Goal: Information Seeking & Learning: Compare options

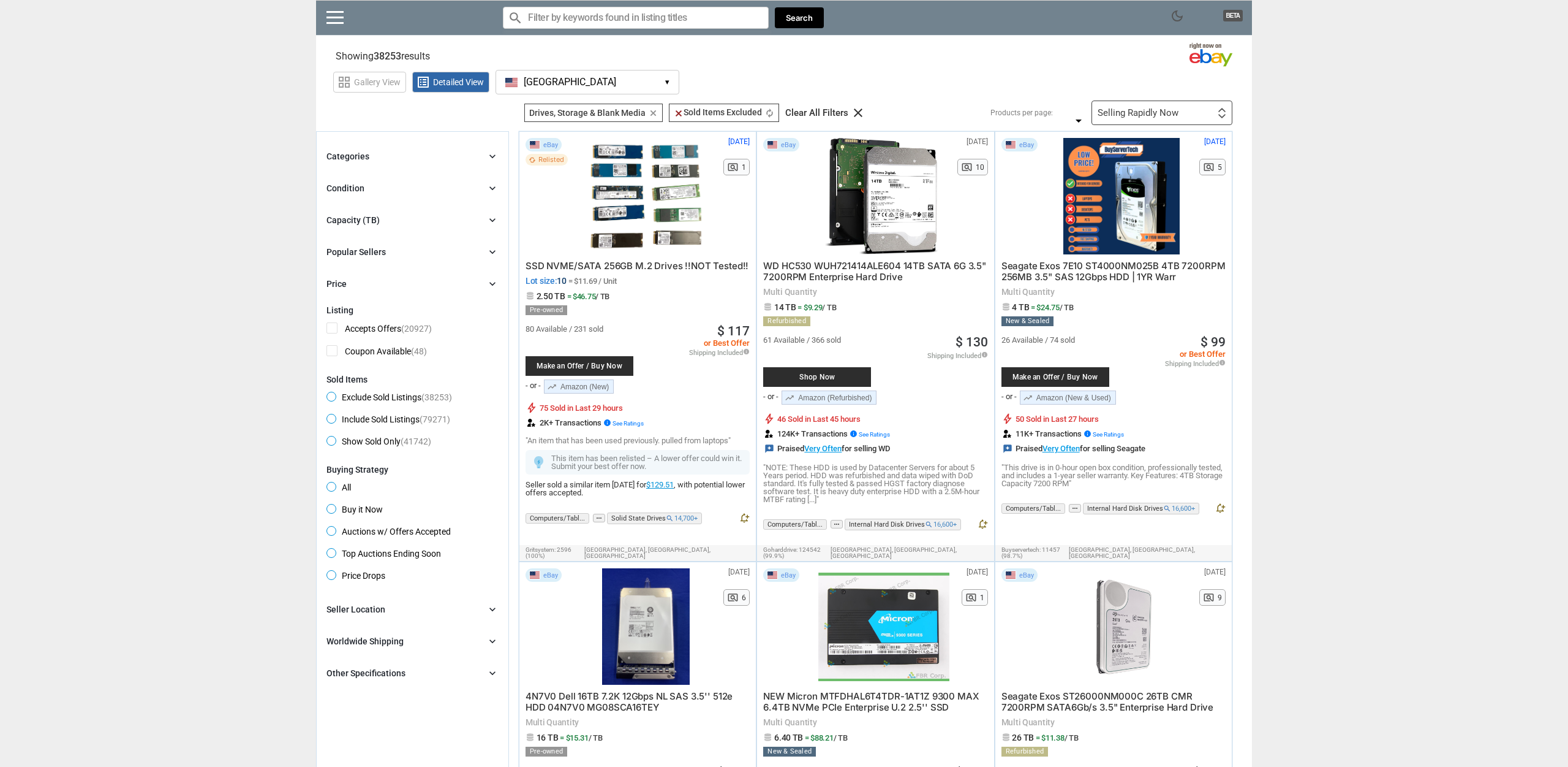
click at [399, 223] on div "Capacity (TB) chevron_right" at bounding box center [412, 220] width 172 height 15
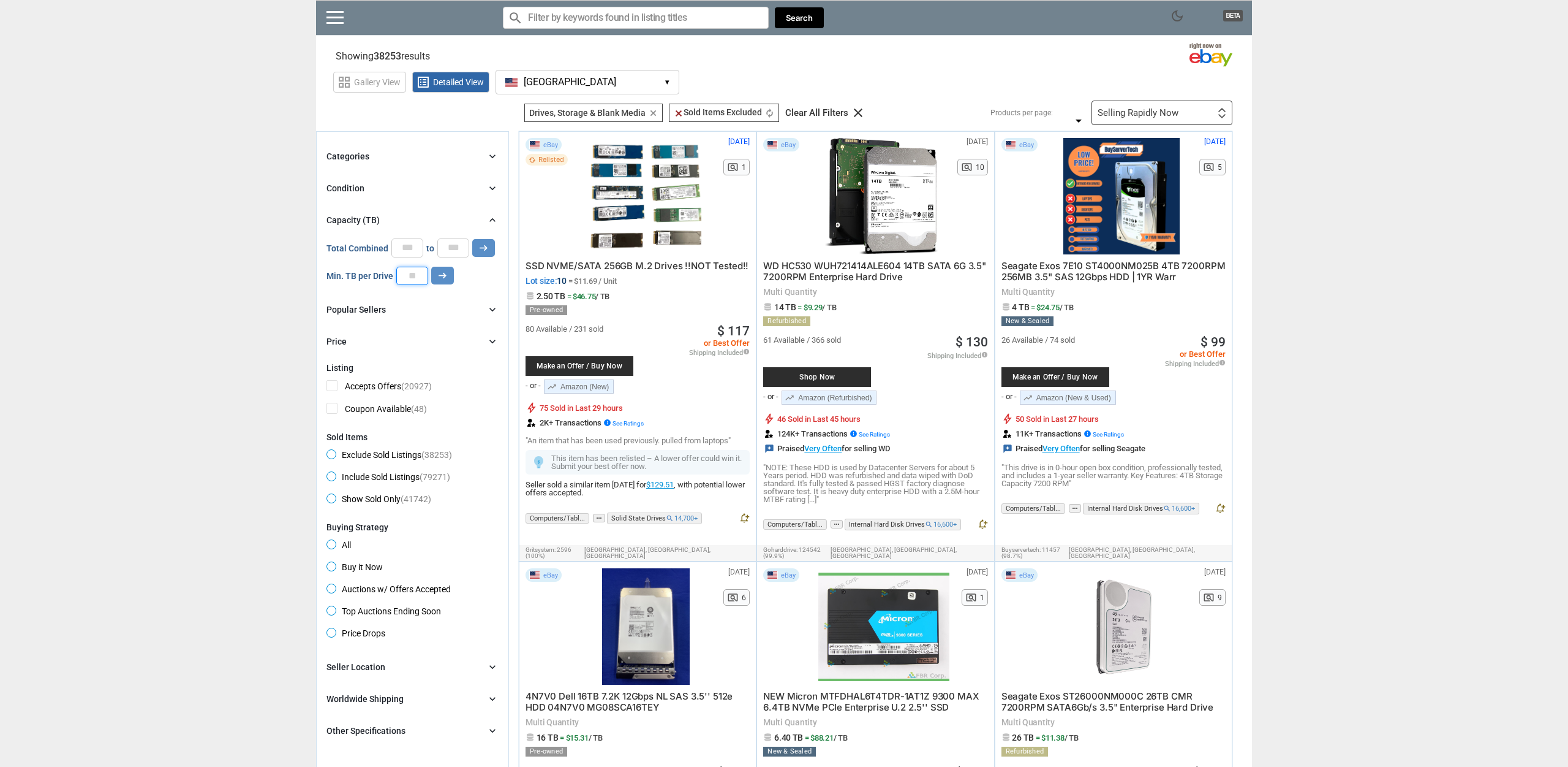
click at [415, 278] on input "number" at bounding box center [412, 276] width 32 height 18
type input "**"
click at [437, 274] on icon "arrow_right_alt" at bounding box center [442, 275] width 11 height 11
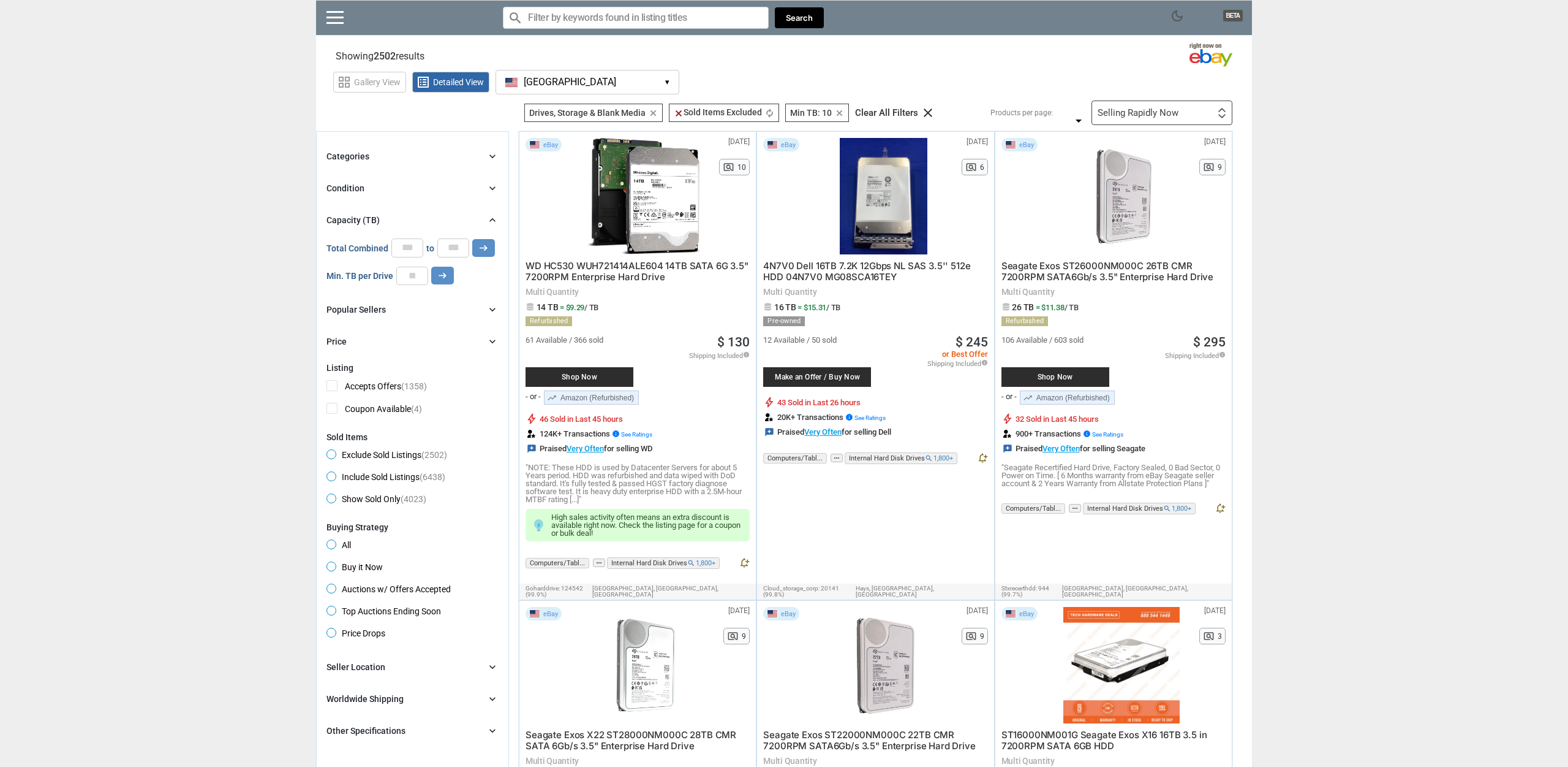
click at [1164, 115] on div "Selling Rapidly Now" at bounding box center [1138, 113] width 81 height 9
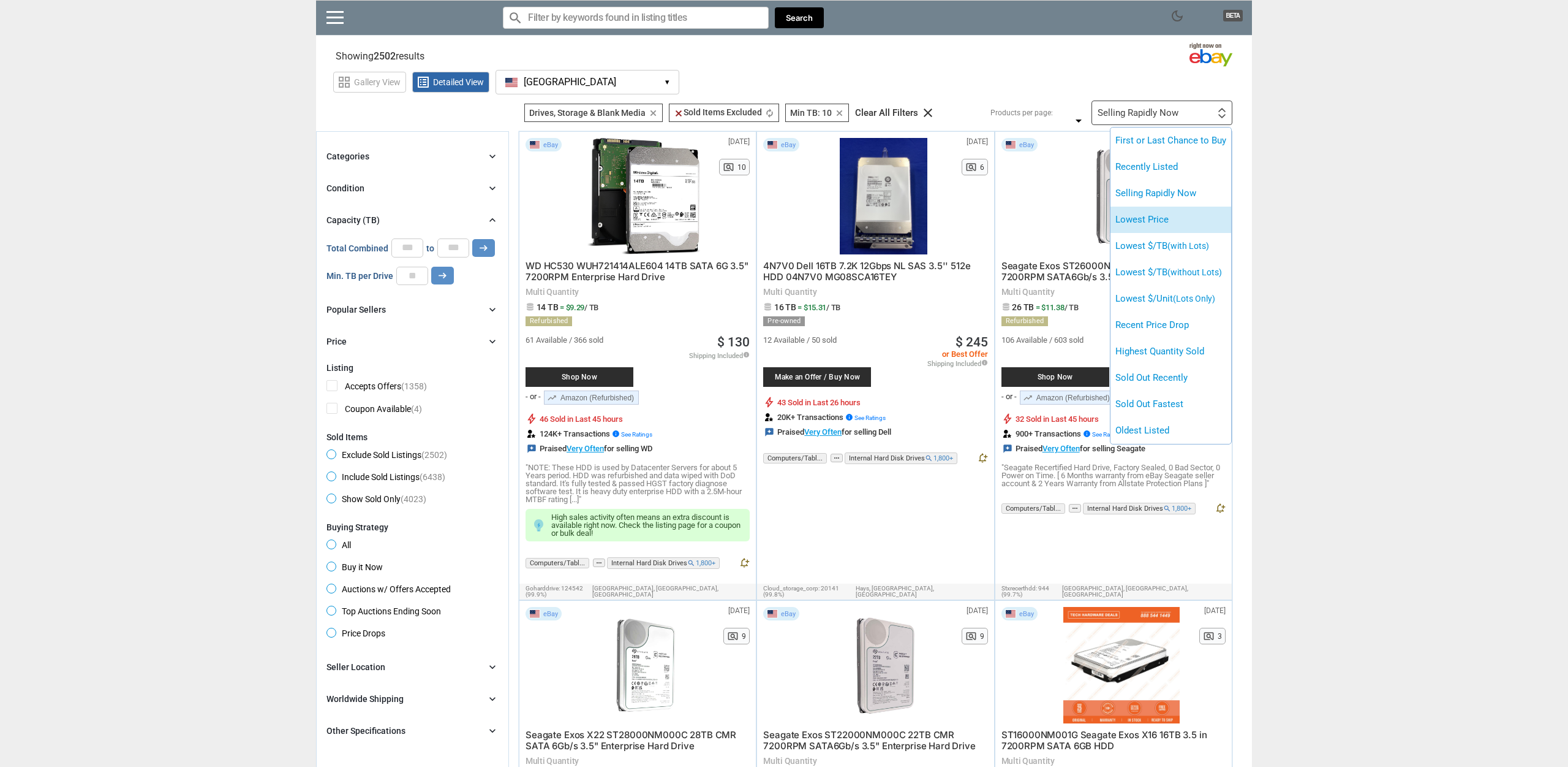
click at [1170, 214] on li "Lowest Price" at bounding box center [1171, 219] width 121 height 26
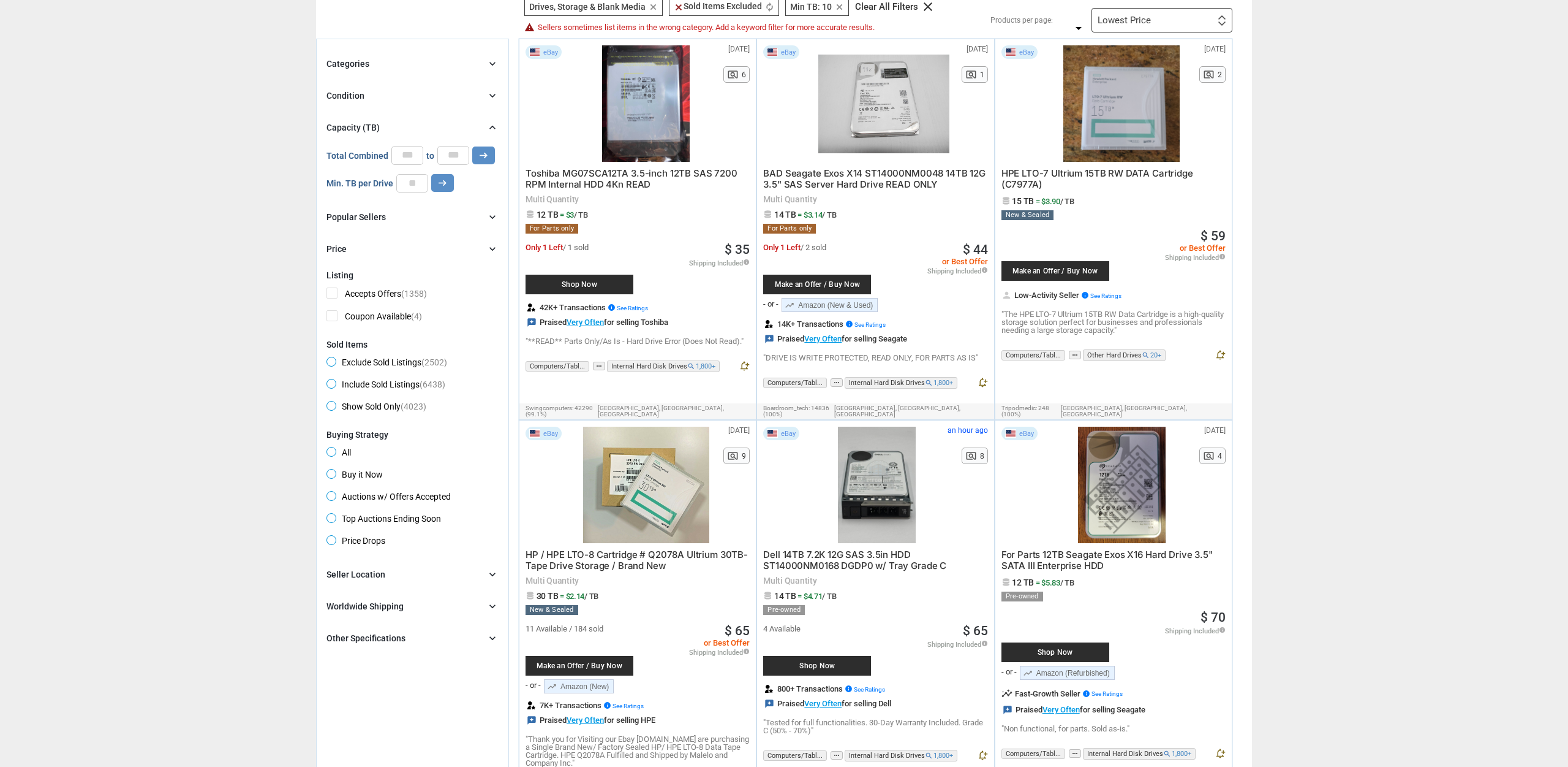
scroll to position [120, 0]
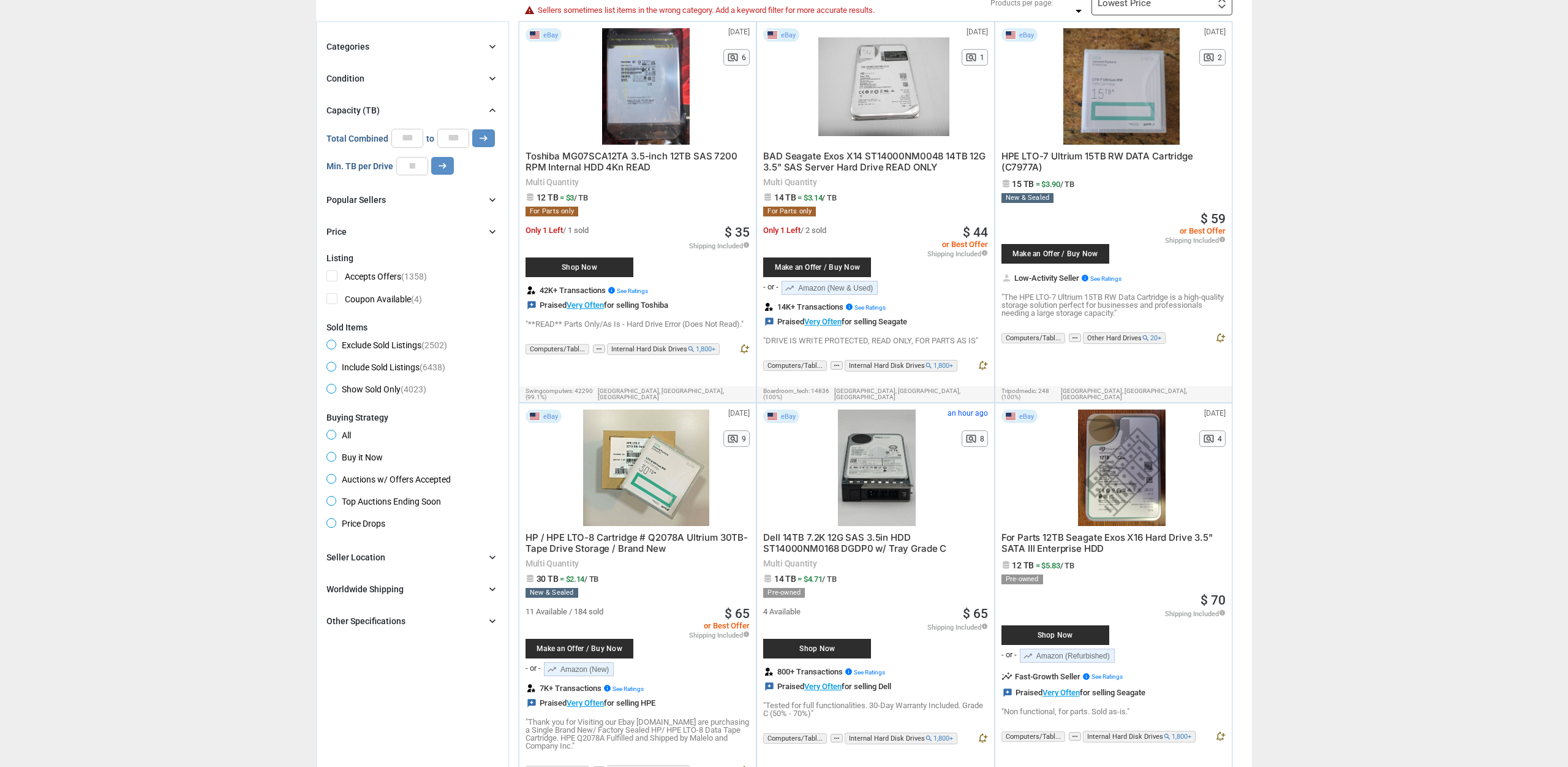
click at [425, 48] on div "Categories chevron_right" at bounding box center [412, 46] width 172 height 15
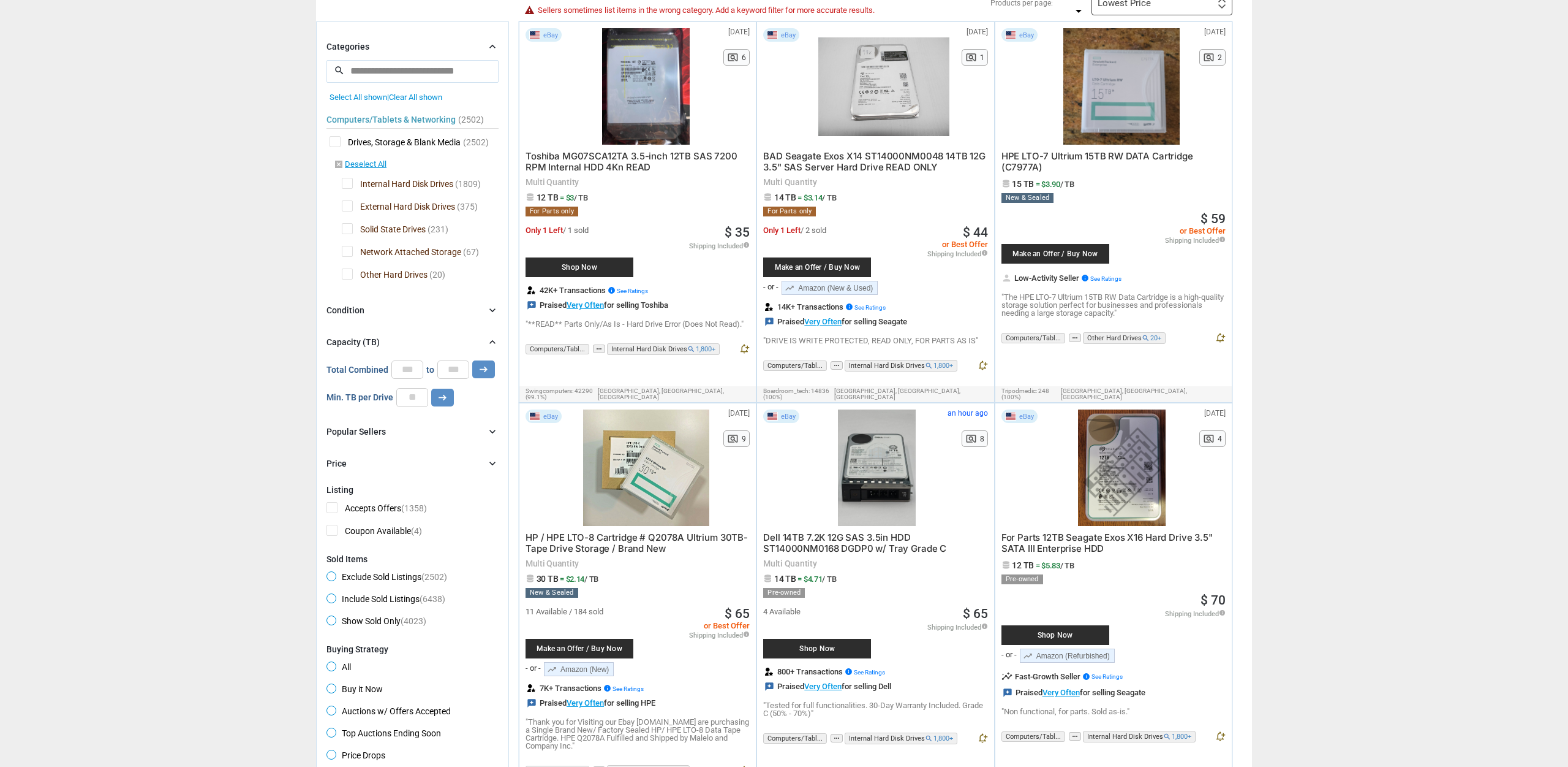
click at [425, 48] on div "Categories chevron_right" at bounding box center [412, 46] width 172 height 15
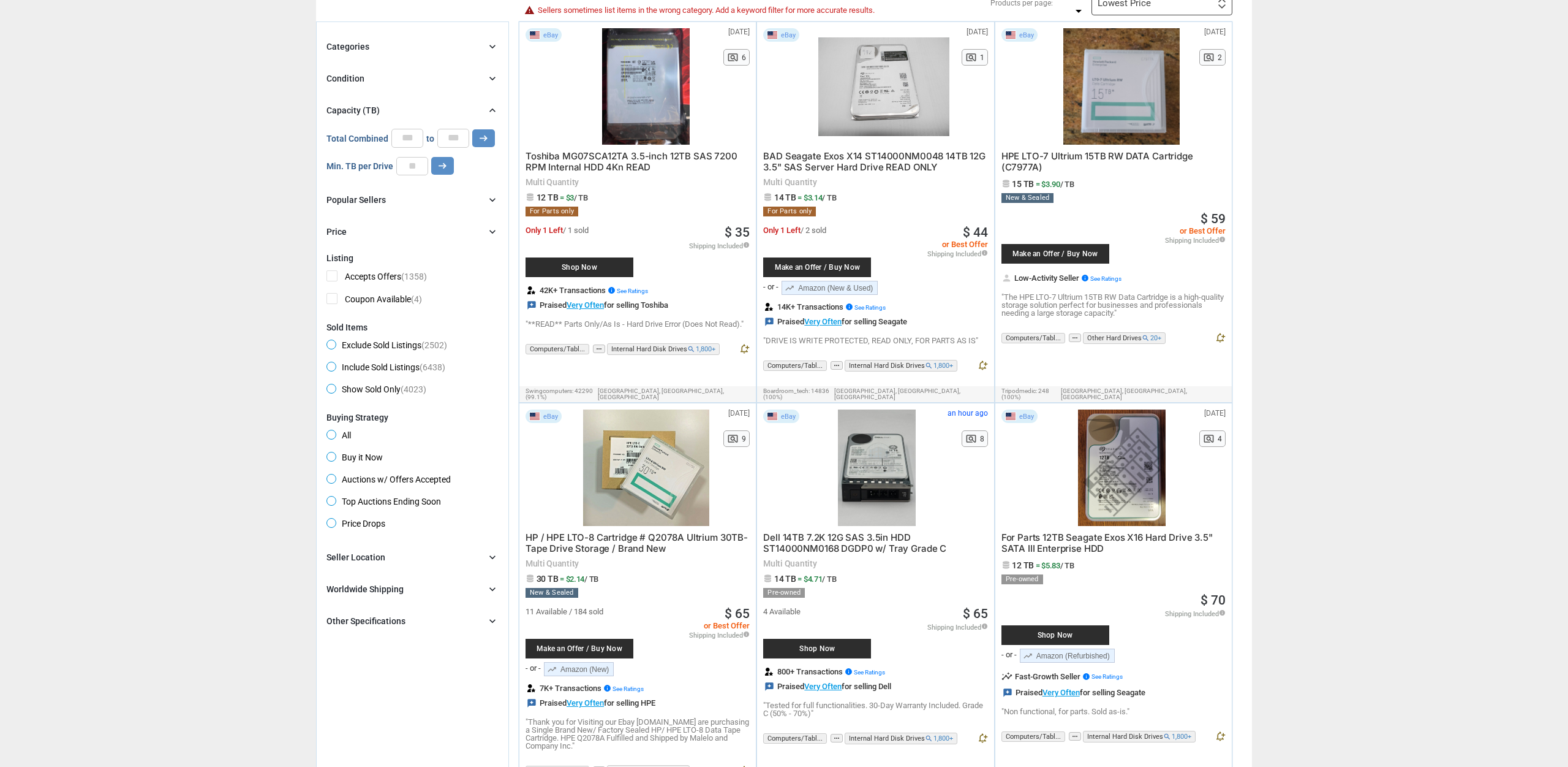
click at [421, 79] on div "Condition chevron_right" at bounding box center [412, 79] width 172 height 15
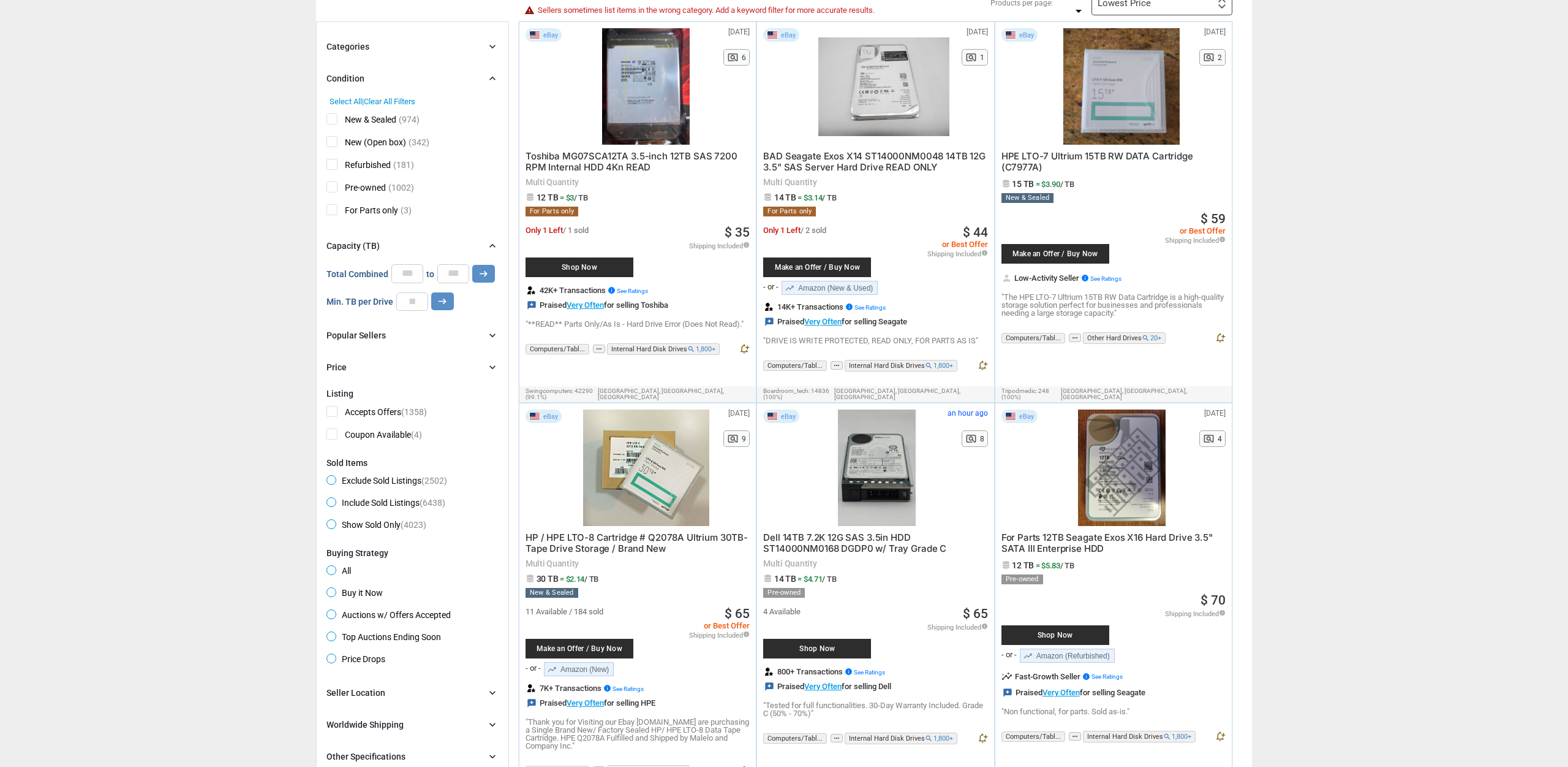
click at [421, 79] on div "Condition chevron_right" at bounding box center [412, 79] width 172 height 15
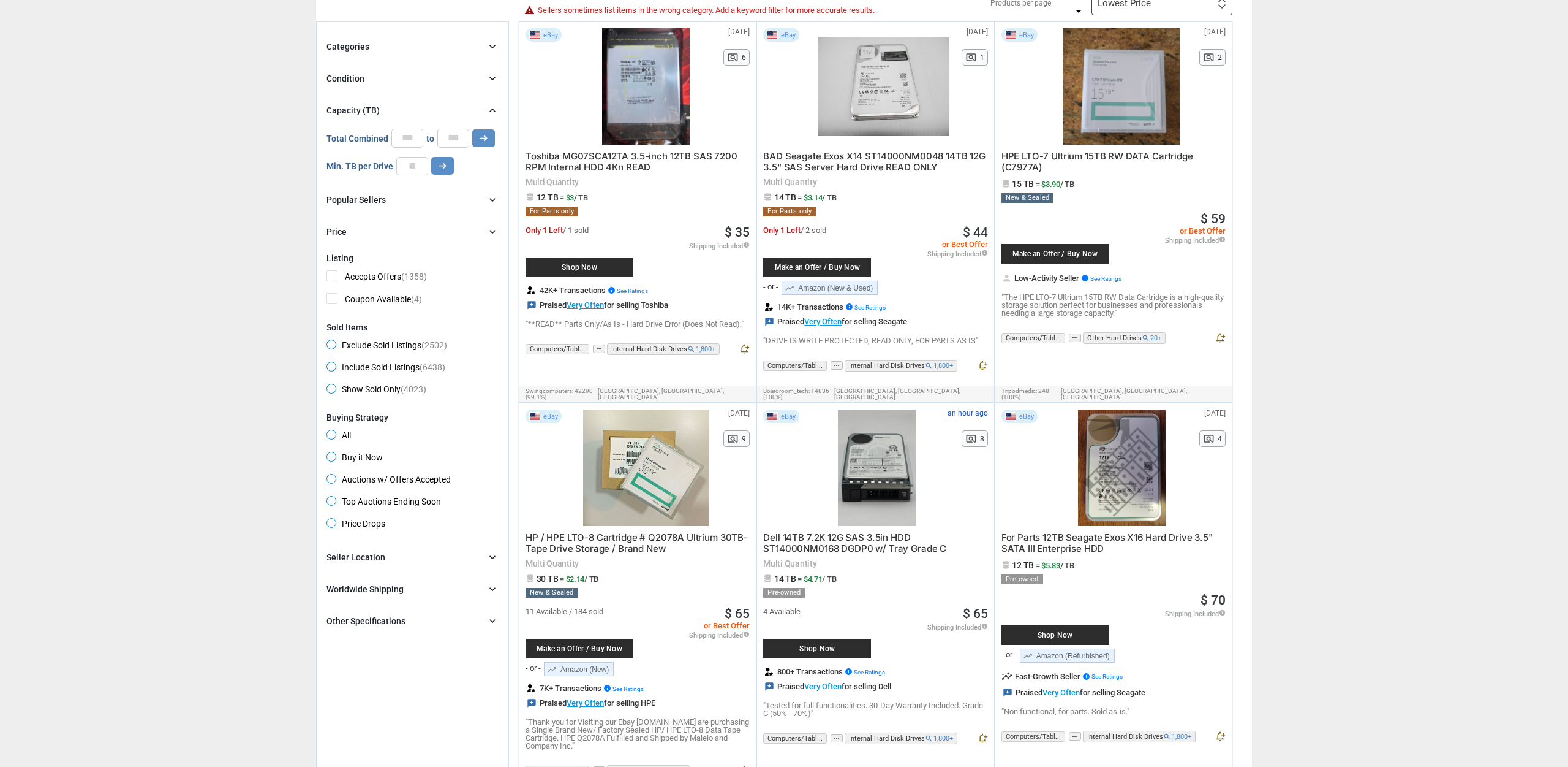
click at [378, 618] on div "Other Specifications" at bounding box center [366, 620] width 79 height 12
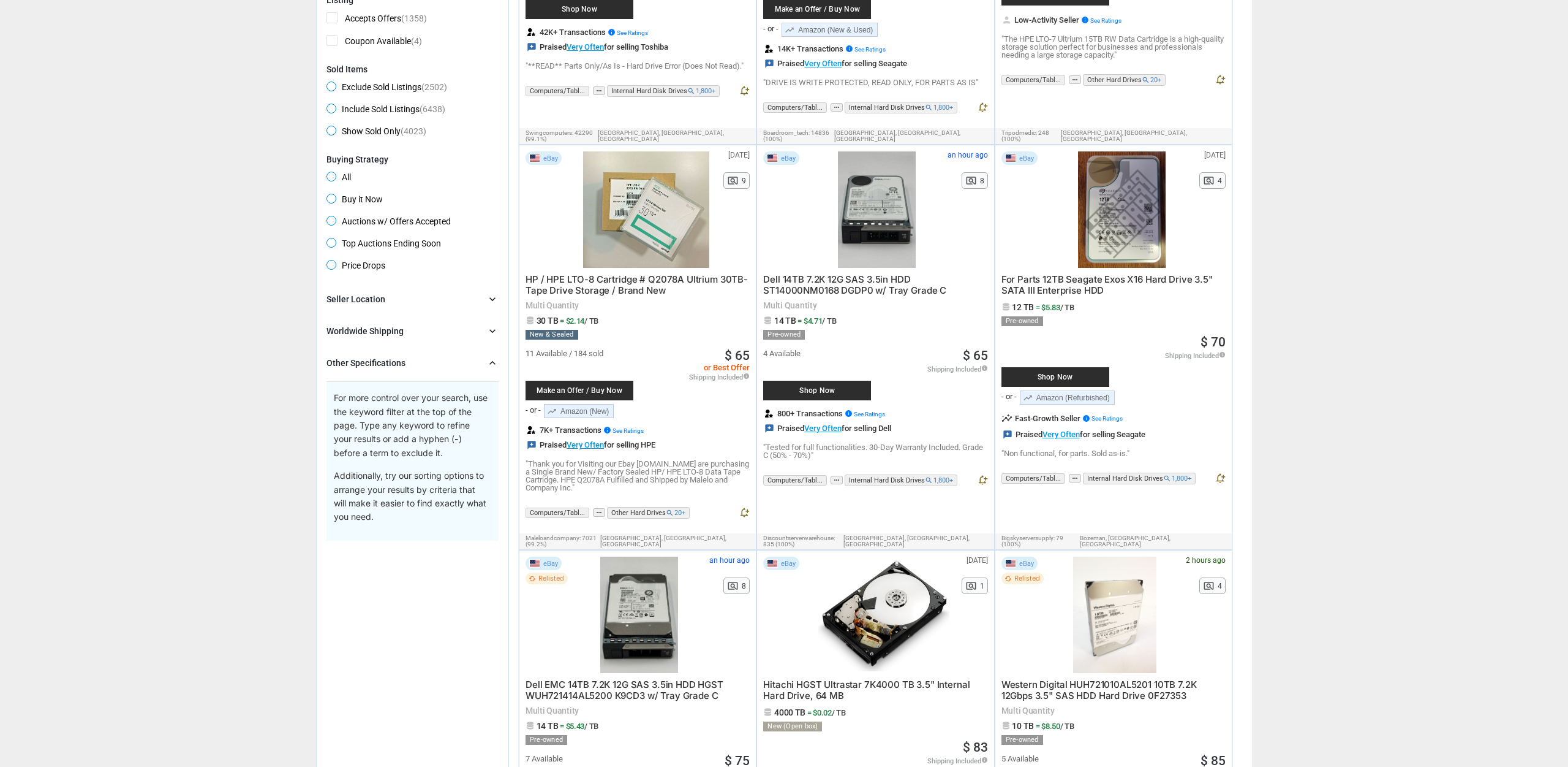
scroll to position [379, 0]
click at [371, 368] on div "Other Specifications chevron_right" at bounding box center [412, 362] width 172 height 15
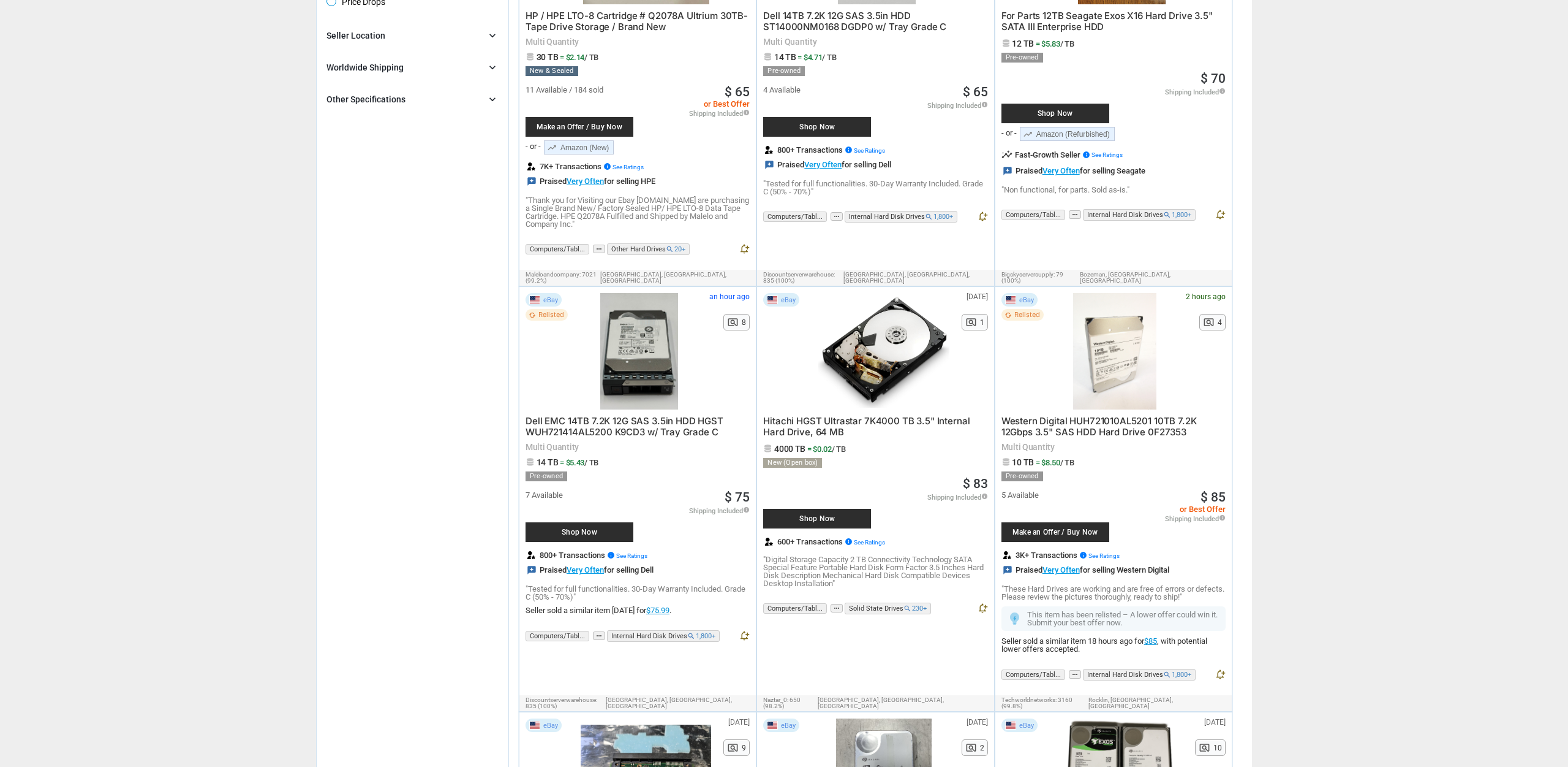
scroll to position [0, 0]
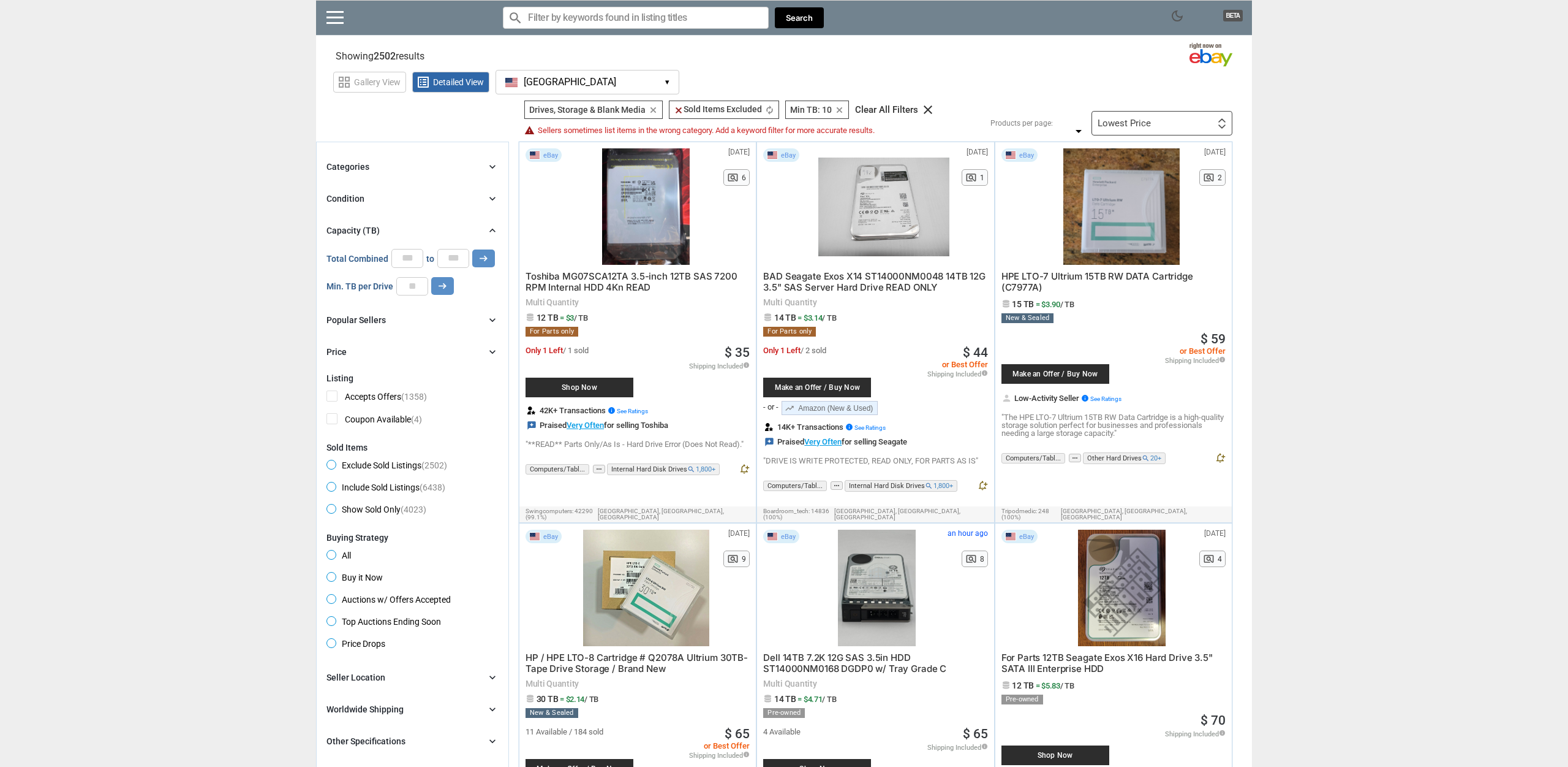
click at [1172, 118] on div "Lowest Price First or Last Chance to Buy Recently Listed Selling Rapidly Now Lo…" at bounding box center [1162, 123] width 141 height 24
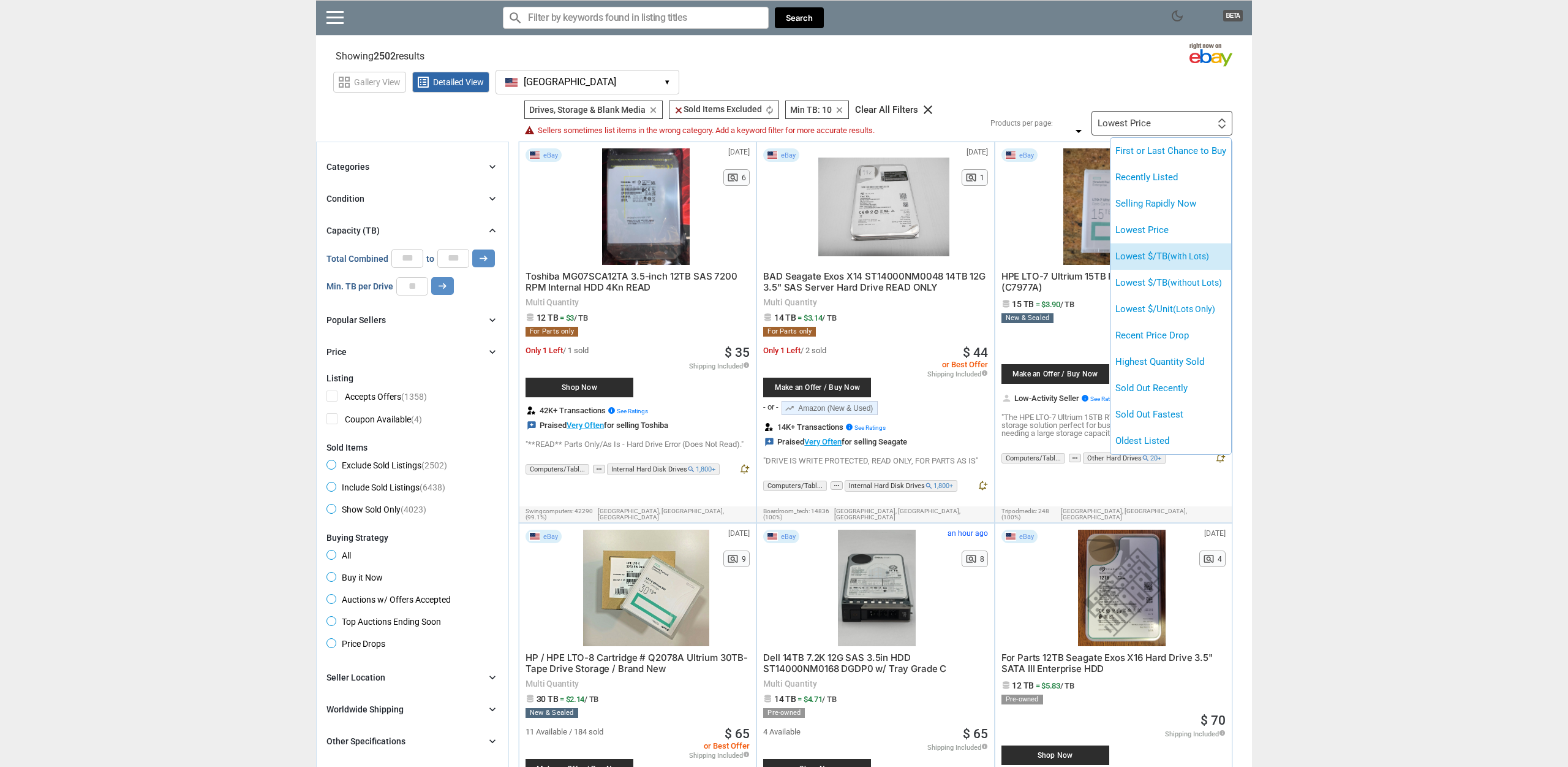
click at [1189, 261] on li "Lowest $/TB (with Lots)" at bounding box center [1171, 256] width 121 height 26
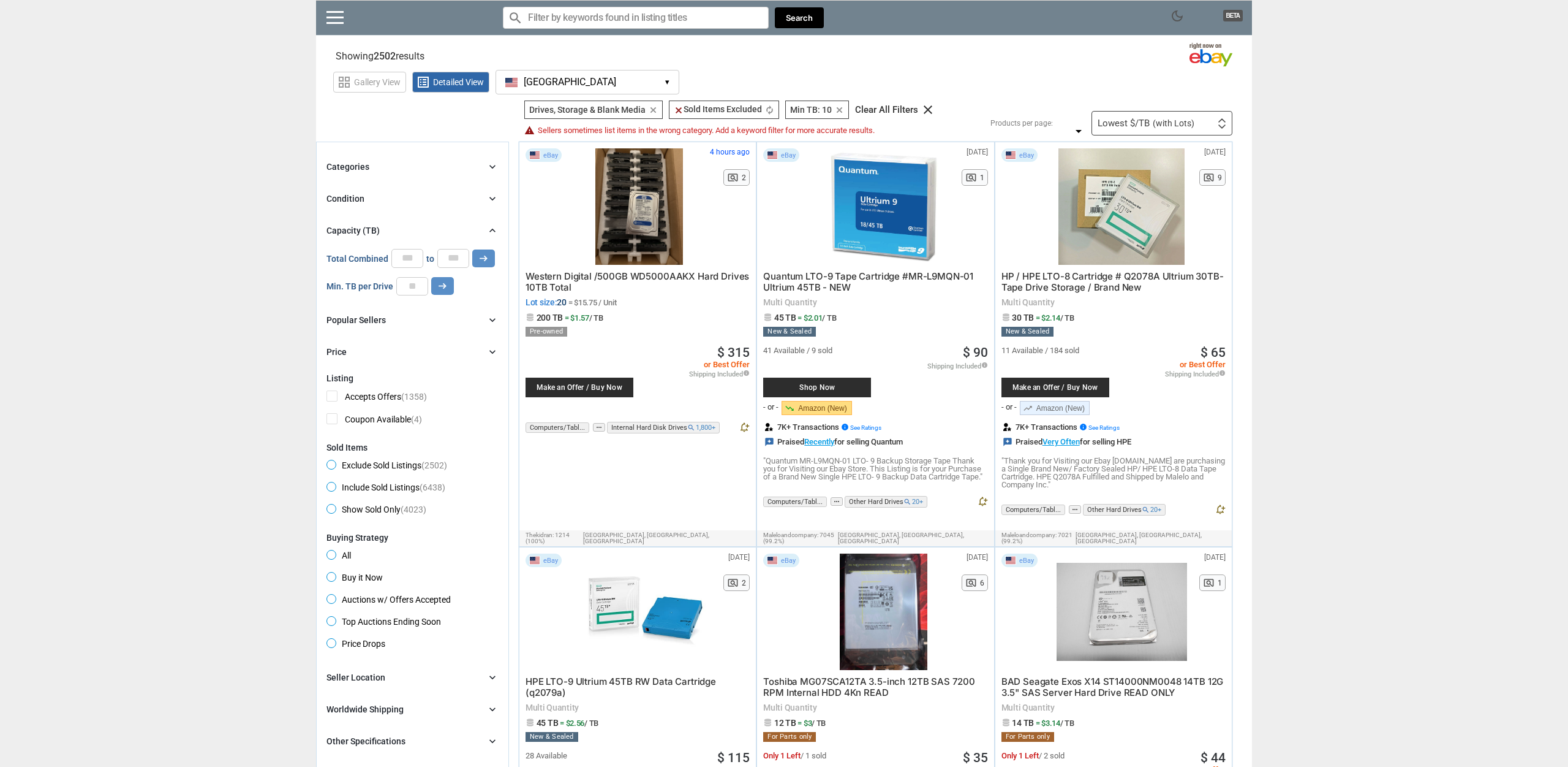
click at [1186, 126] on span "(with Lots)" at bounding box center [1174, 123] width 42 height 9
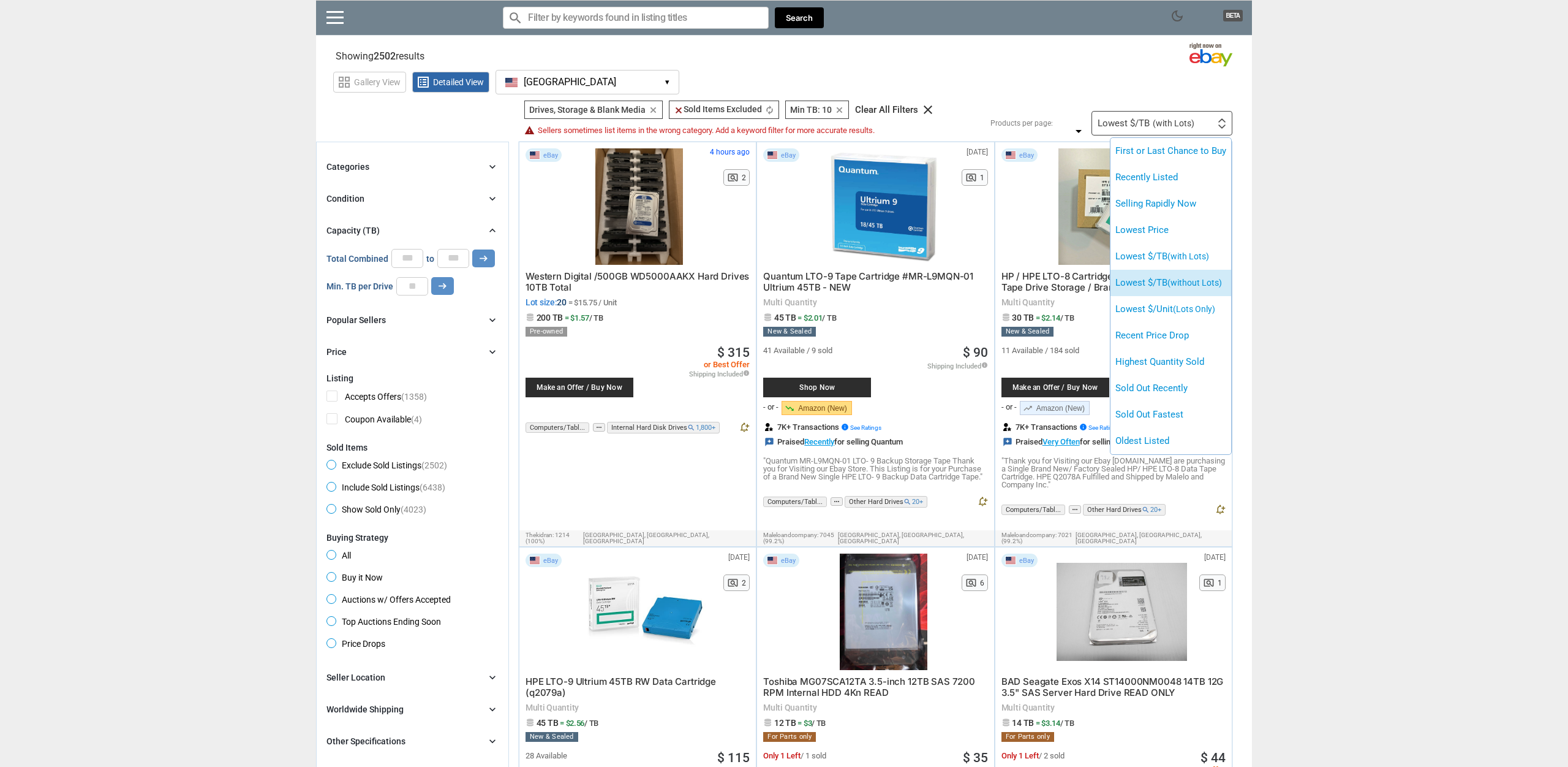
click at [1179, 291] on li "Lowest $/TB (without Lots)" at bounding box center [1171, 282] width 121 height 26
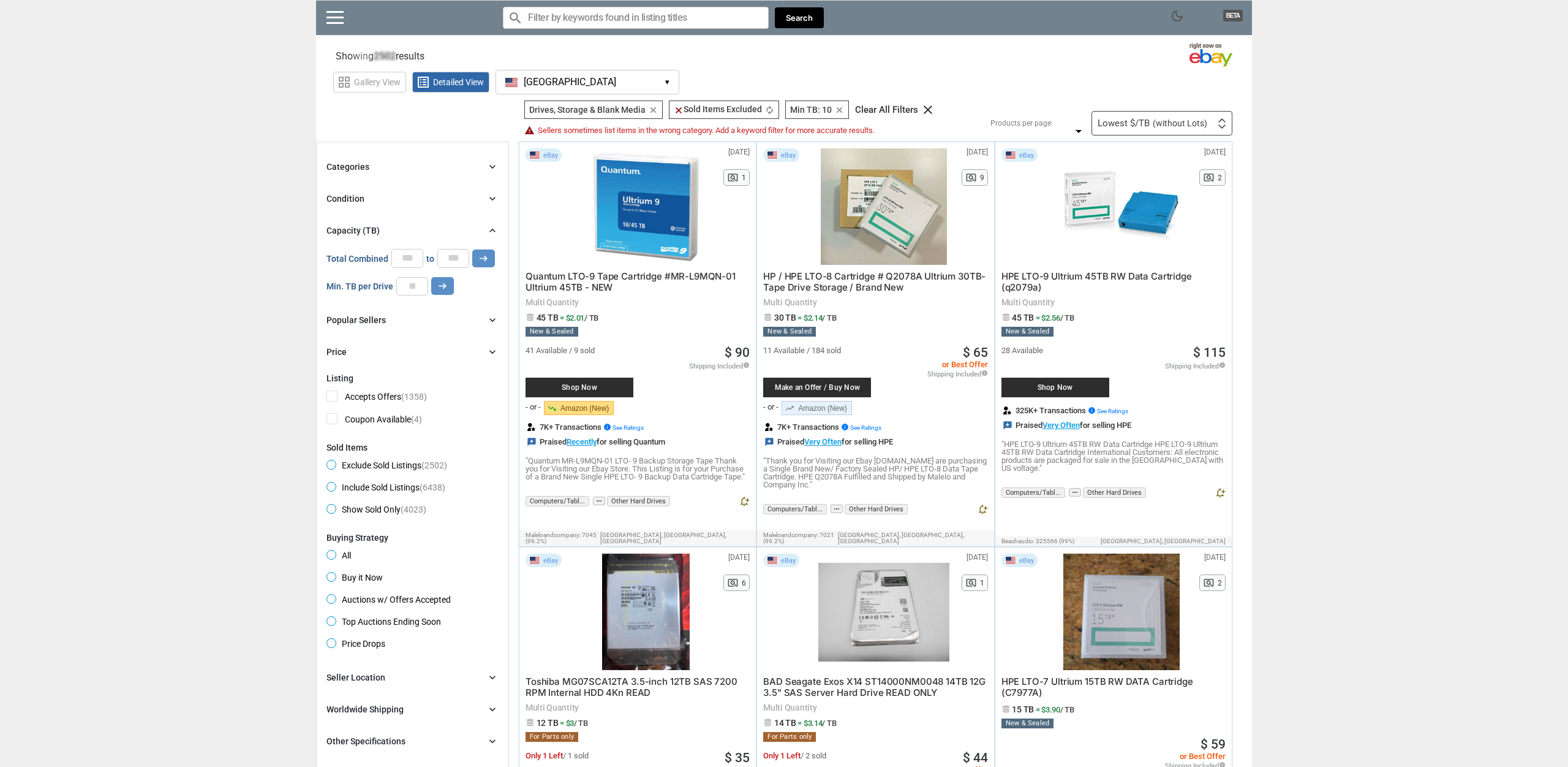
click at [425, 200] on div "Condition chevron_right" at bounding box center [412, 198] width 172 height 15
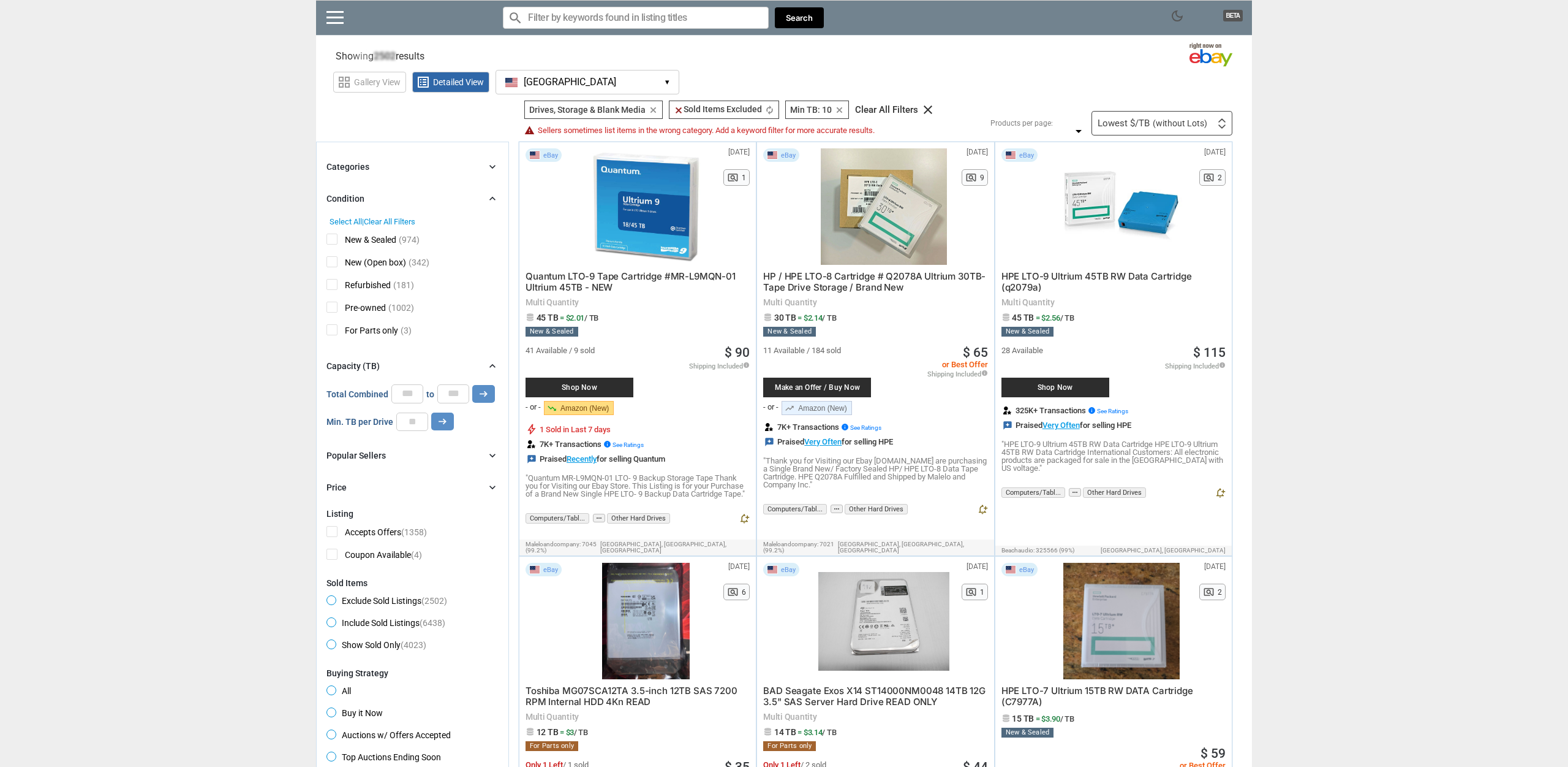
click at [425, 177] on div "Categories chevron_right search close Select All shown | Clear All shown Comput…" at bounding box center [412, 327] width 172 height 335
click at [423, 167] on div "Categories chevron_right" at bounding box center [412, 167] width 172 height 15
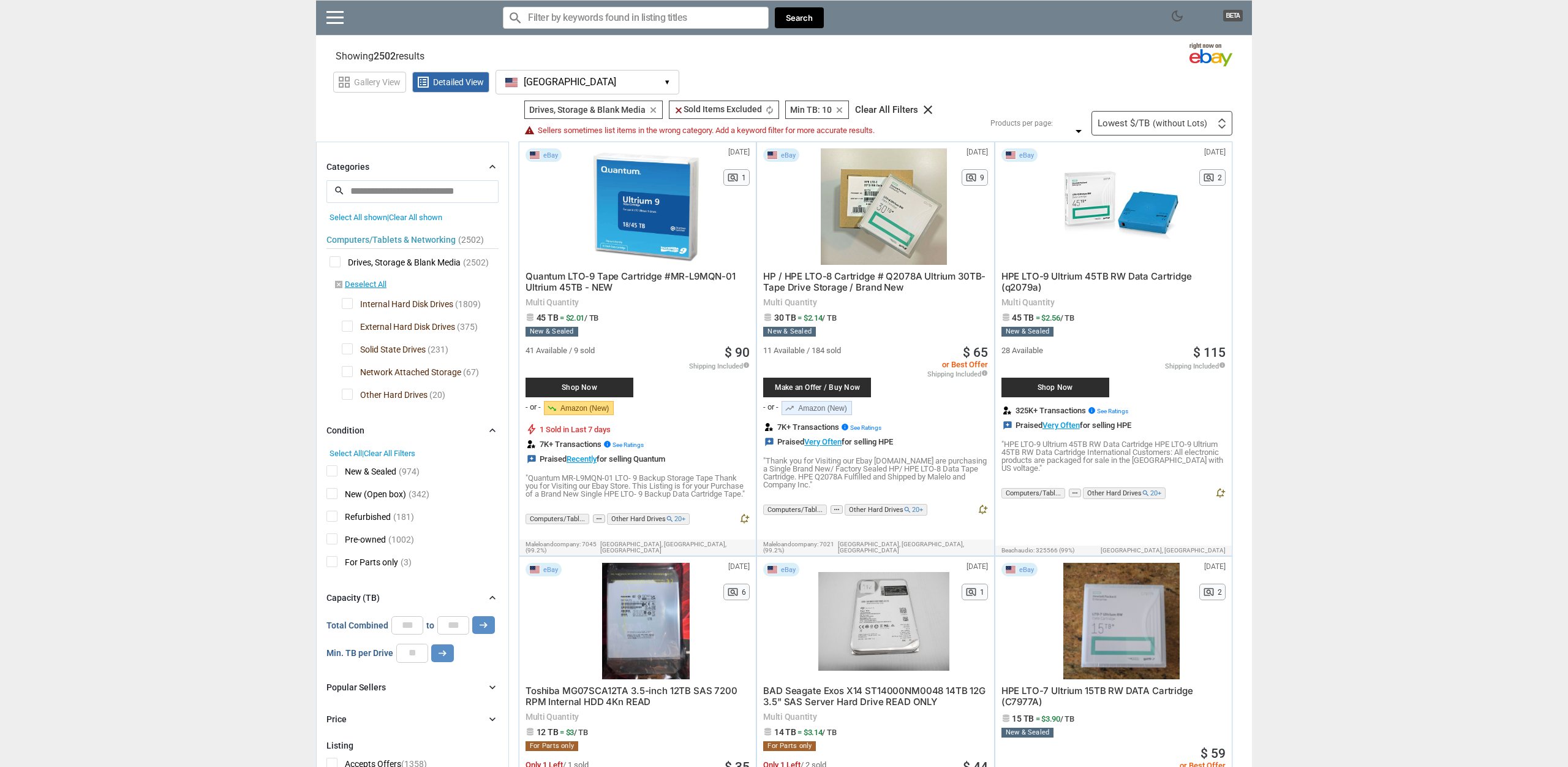
click at [350, 323] on span "External Hard Disk Drives" at bounding box center [398, 328] width 114 height 15
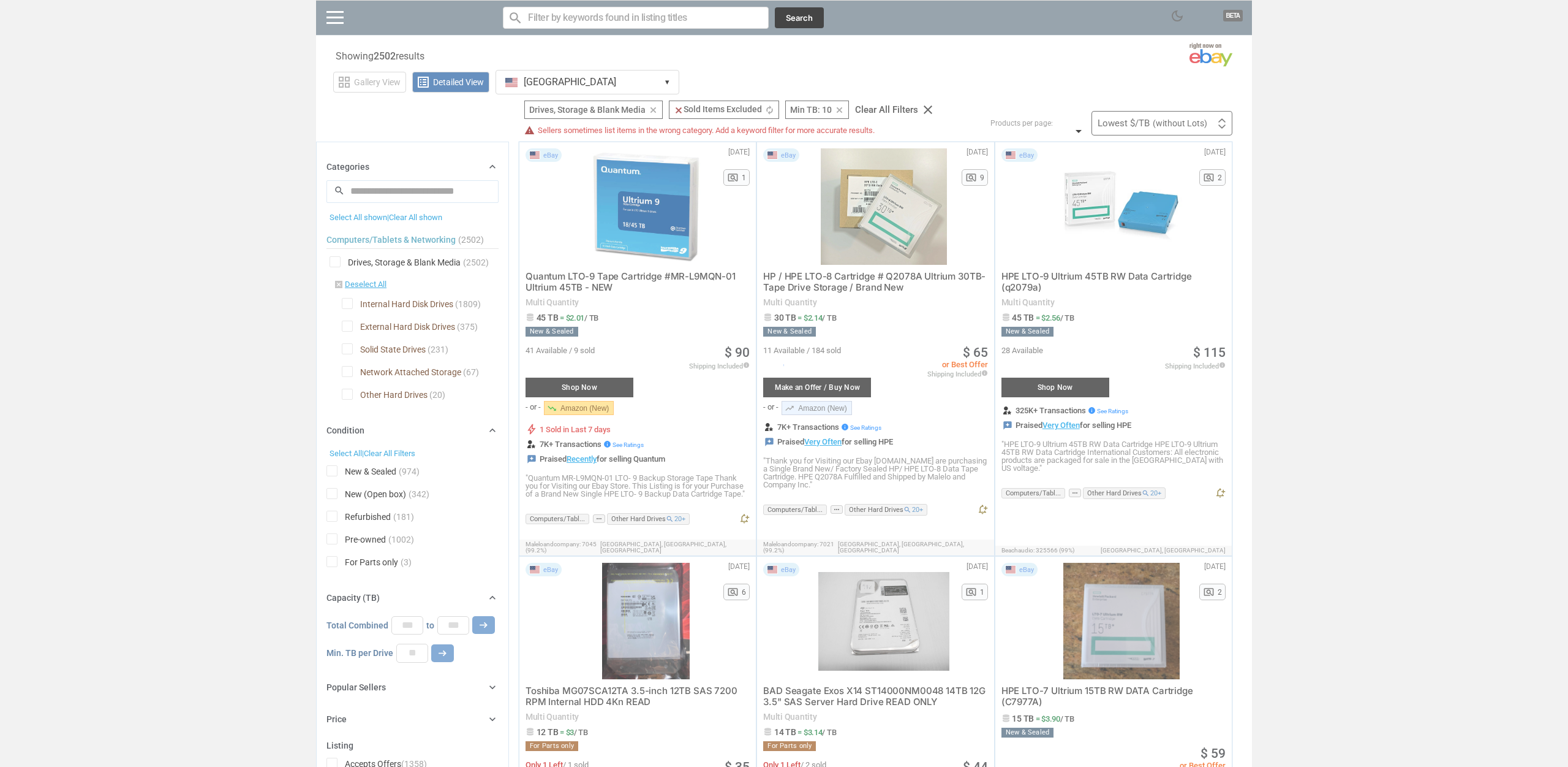
click at [349, 373] on div at bounding box center [784, 383] width 1568 height 767
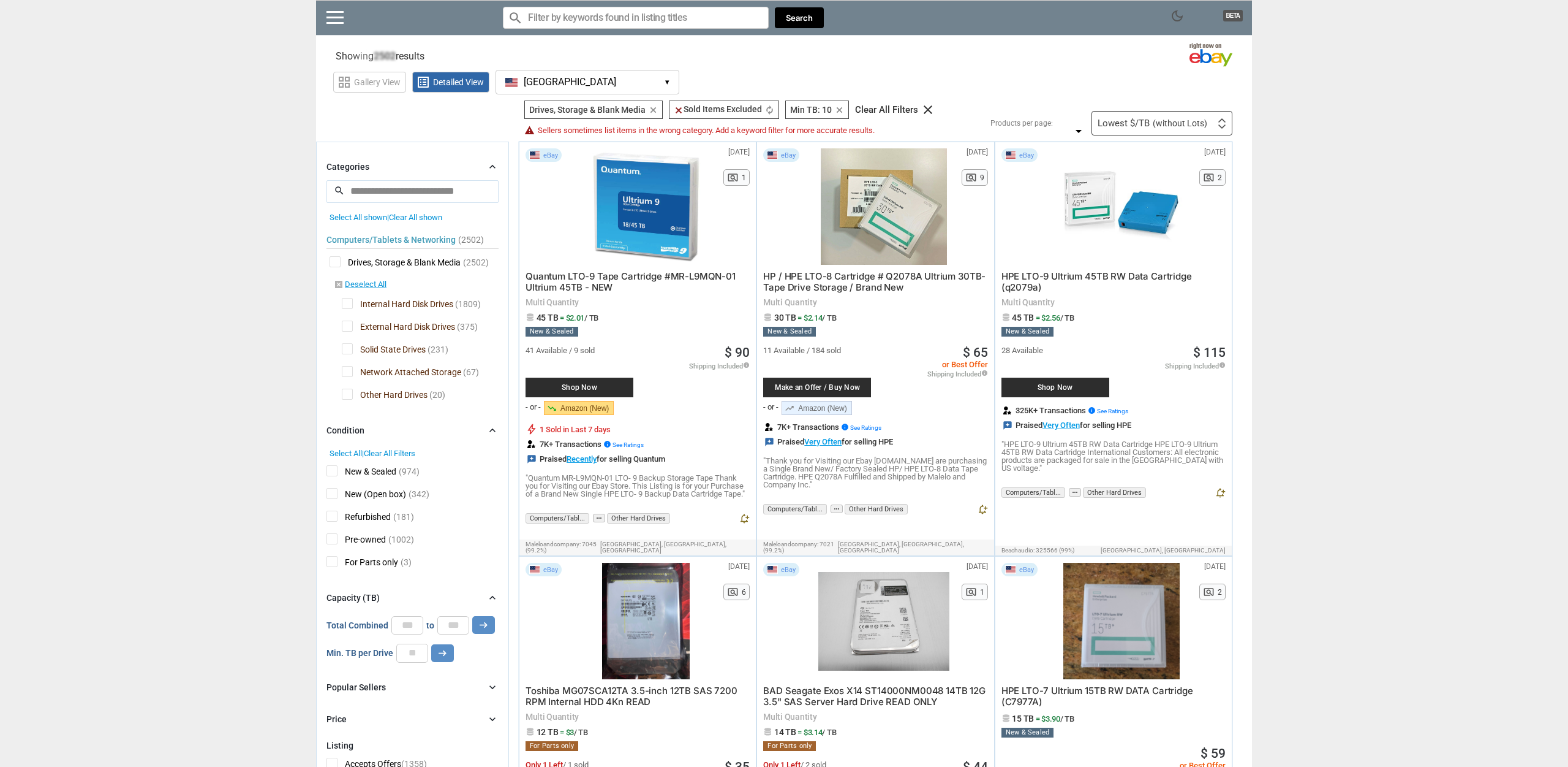
click at [349, 373] on span "Network Attached Storage" at bounding box center [402, 373] width 120 height 15
click at [347, 395] on span "Other Hard Drives" at bounding box center [385, 396] width 86 height 15
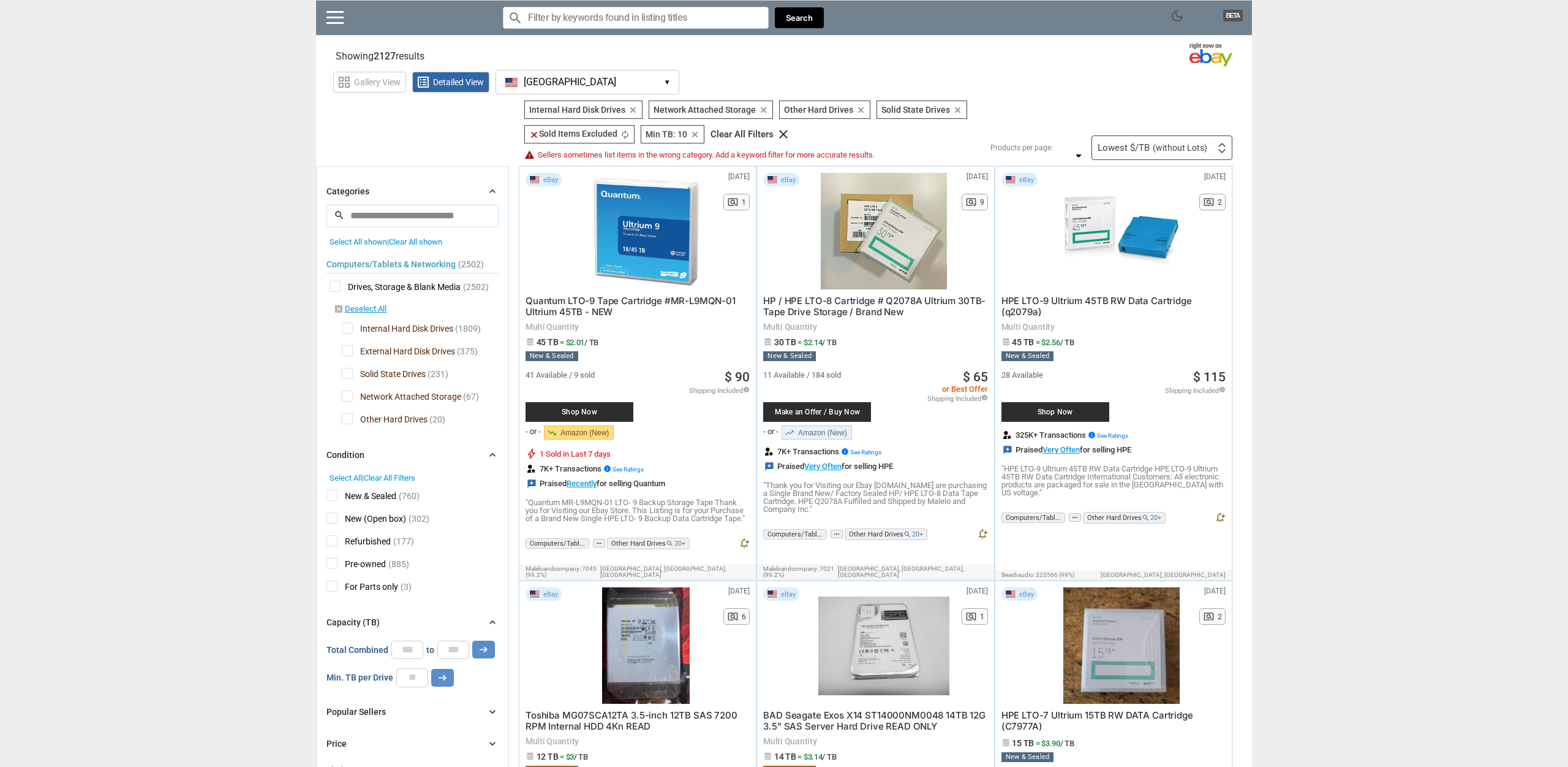
click at [349, 417] on span "Other Hard Drives" at bounding box center [385, 420] width 86 height 15
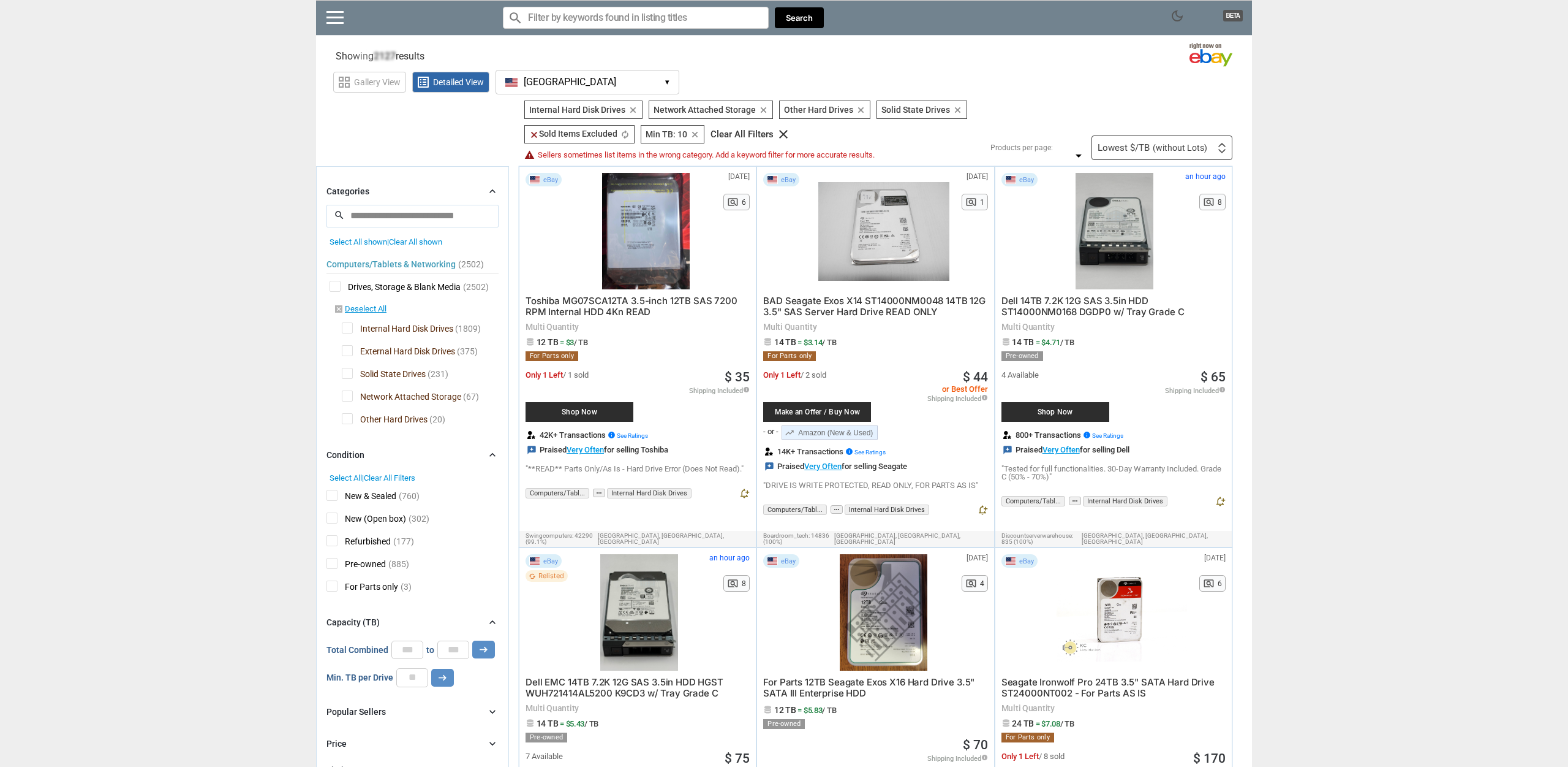
click at [347, 395] on span "Network Attached Storage" at bounding box center [402, 398] width 120 height 15
click at [348, 399] on span "Network Attached Storage" at bounding box center [402, 398] width 120 height 15
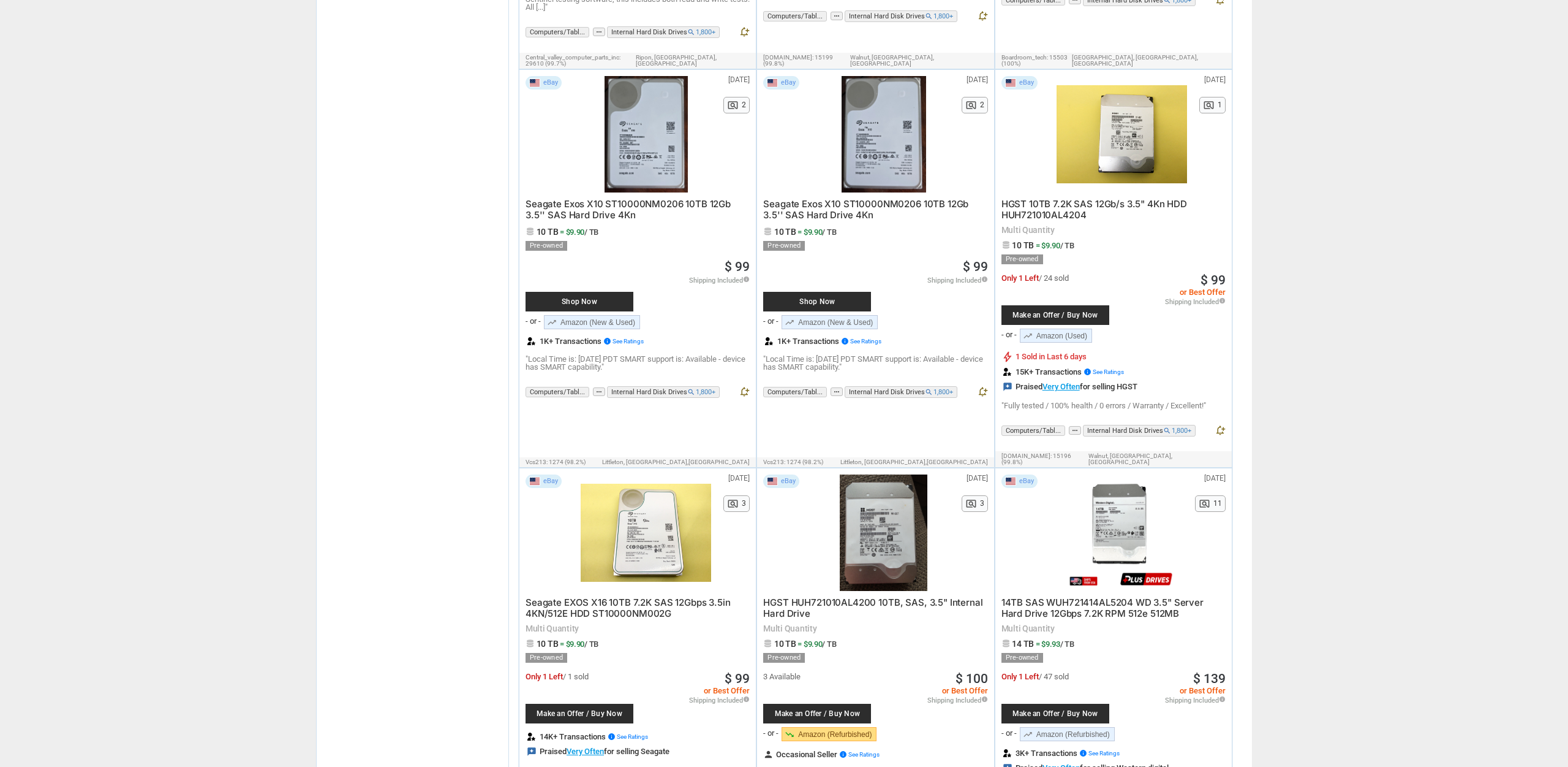
scroll to position [4221, 0]
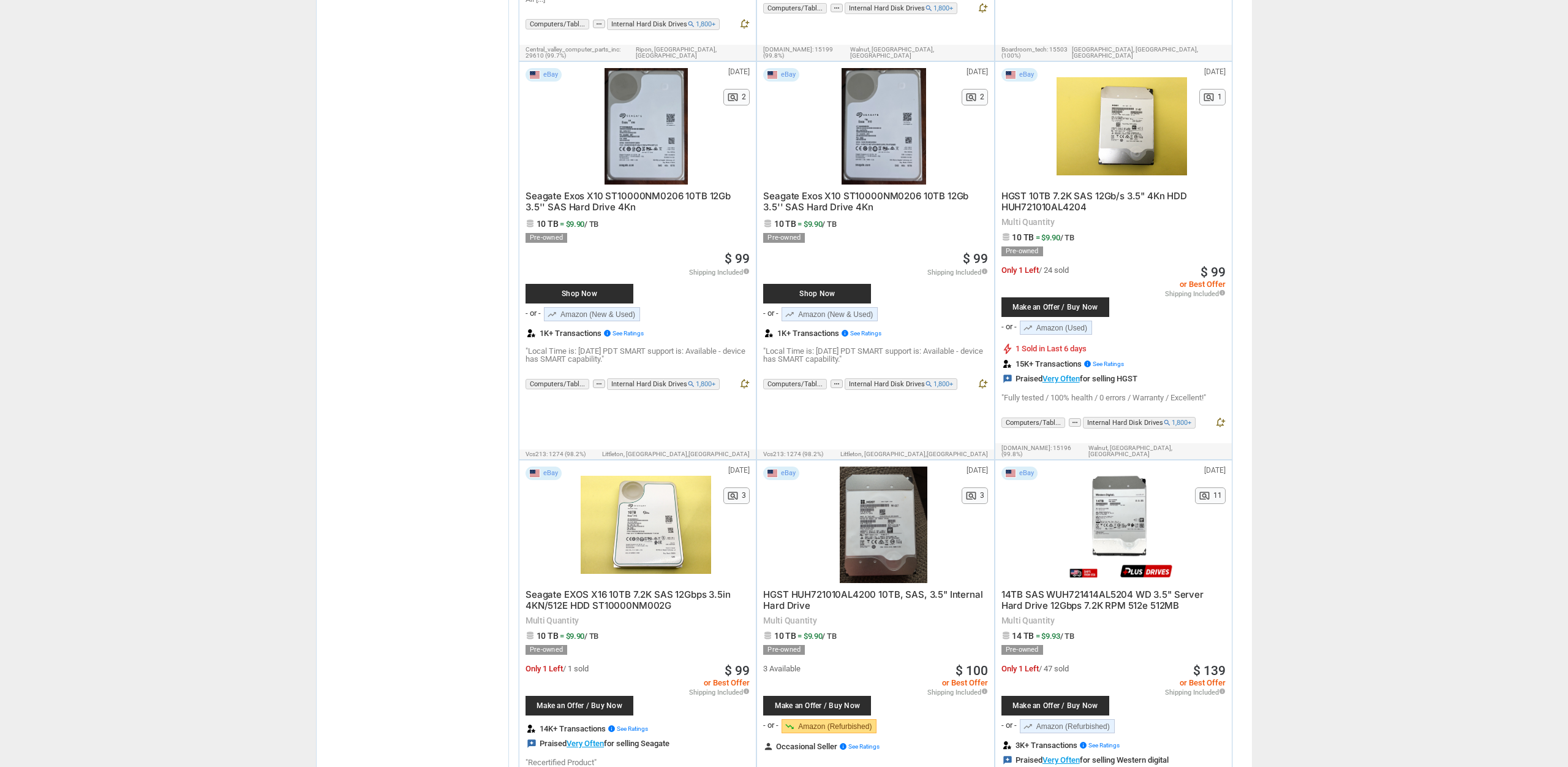
click at [877, 467] on div at bounding box center [883, 524] width 130 height 116
